Goal: Task Accomplishment & Management: Use online tool/utility

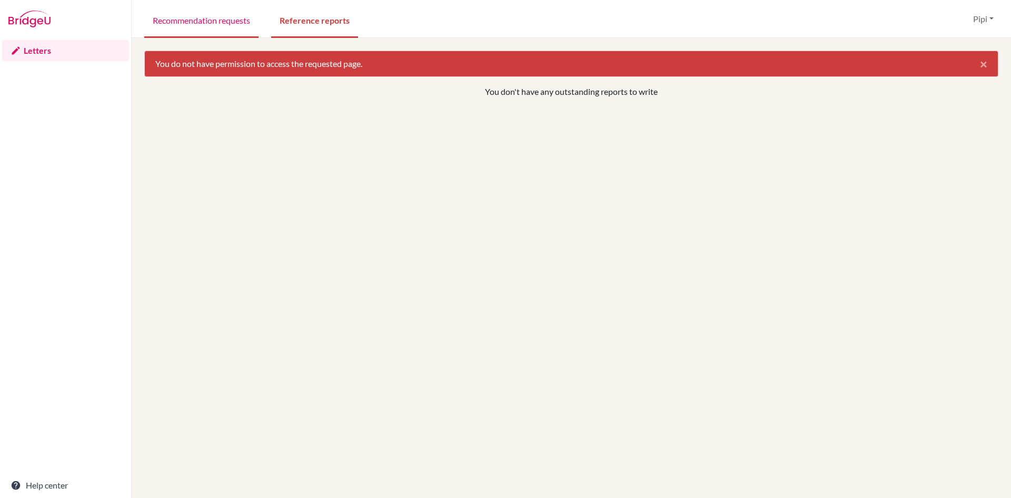
click at [200, 20] on link "Recommendation requests" at bounding box center [201, 20] width 114 height 36
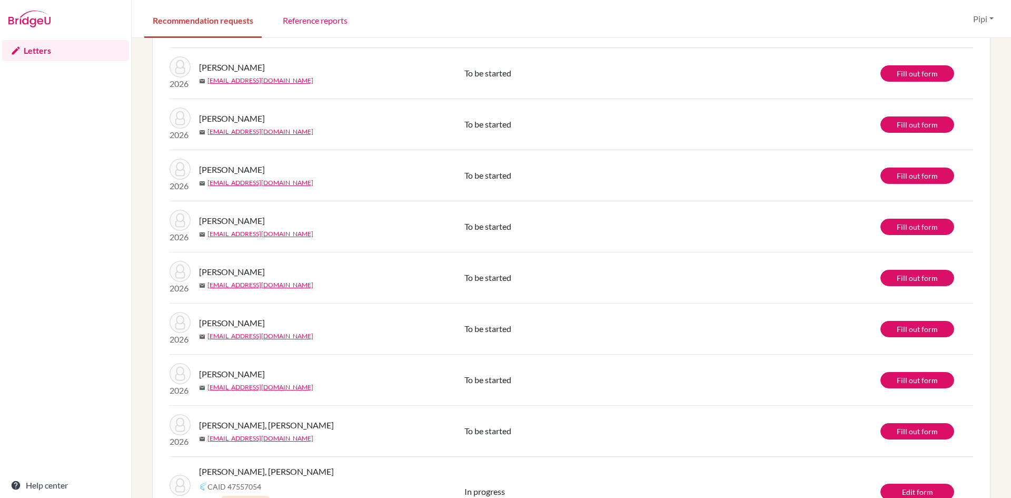
scroll to position [313, 0]
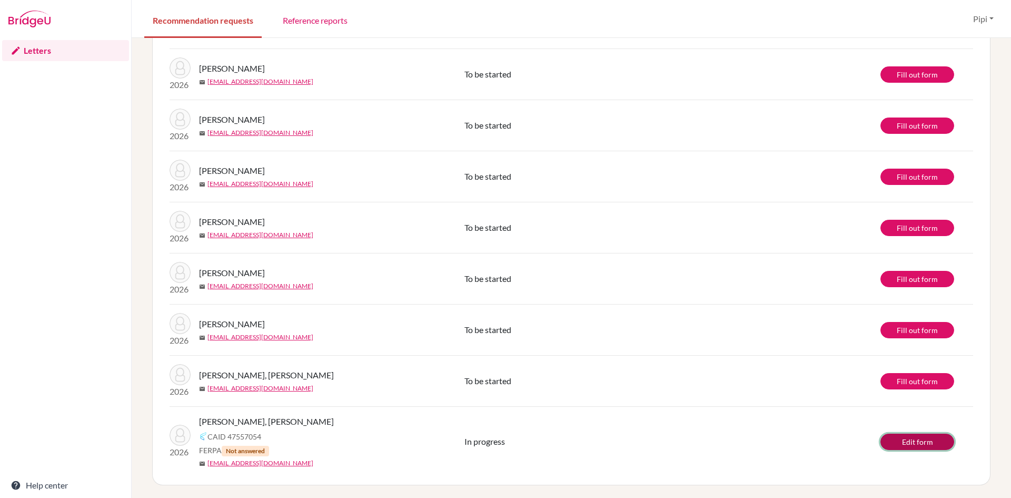
click at [906, 439] on link "Edit form" at bounding box center [917, 441] width 74 height 16
click at [913, 445] on link "Edit form" at bounding box center [917, 441] width 74 height 16
click at [170, 380] on div "2026" at bounding box center [180, 381] width 37 height 34
drag, startPoint x: 173, startPoint y: 333, endPoint x: 137, endPoint y: 359, distance: 43.8
click at [137, 359] on div "info It’s recommended to submit your teacher recommendations at least 2 weeks b…" at bounding box center [571, 268] width 879 height 460
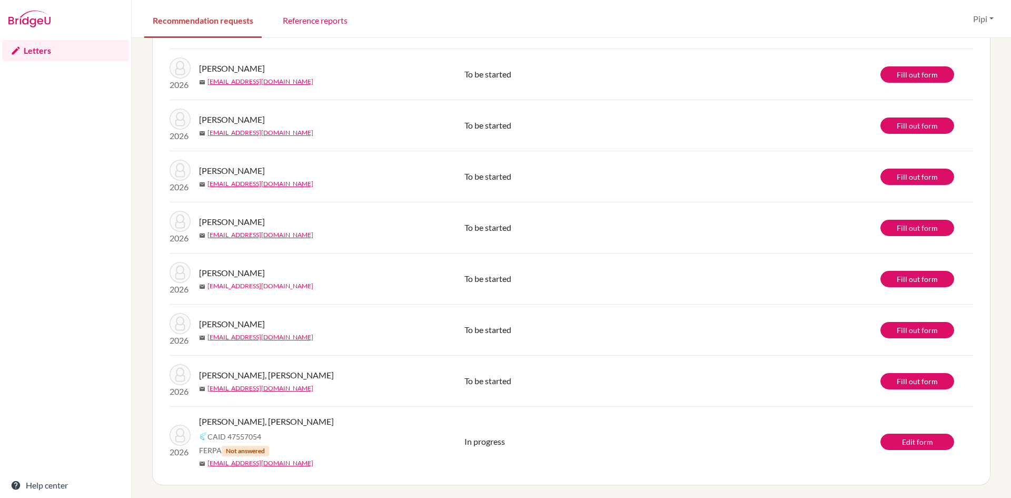
scroll to position [103, 0]
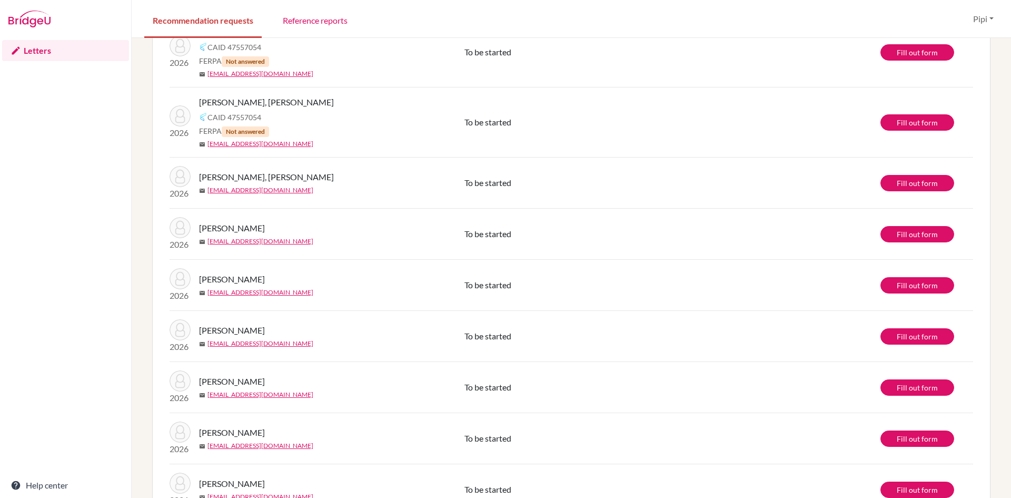
drag, startPoint x: 240, startPoint y: 130, endPoint x: 355, endPoint y: 106, distance: 117.8
click at [355, 106] on div "[PERSON_NAME], [PERSON_NAME]" at bounding box center [335, 102] width 273 height 13
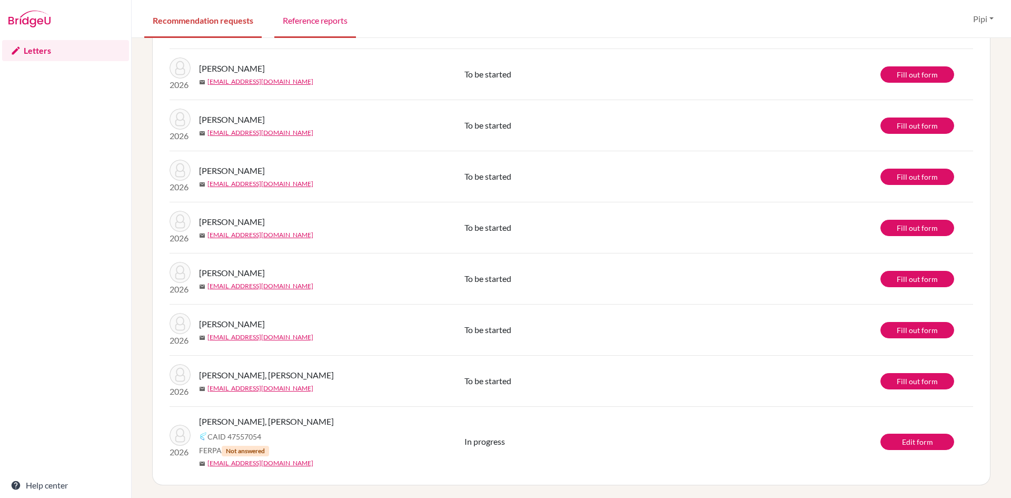
click at [331, 23] on link "Reference reports" at bounding box center [315, 20] width 82 height 36
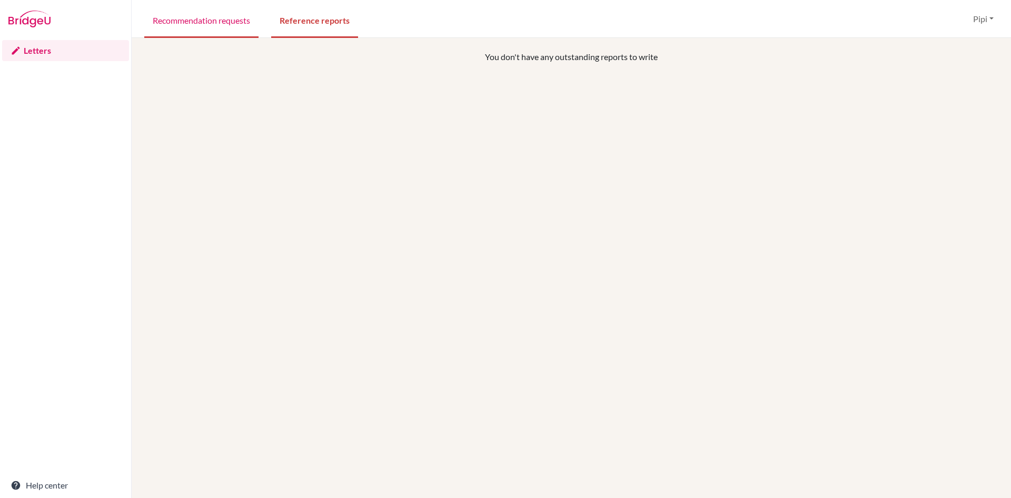
click at [207, 17] on link "Recommendation requests" at bounding box center [201, 20] width 114 height 36
